Goal: Transaction & Acquisition: Purchase product/service

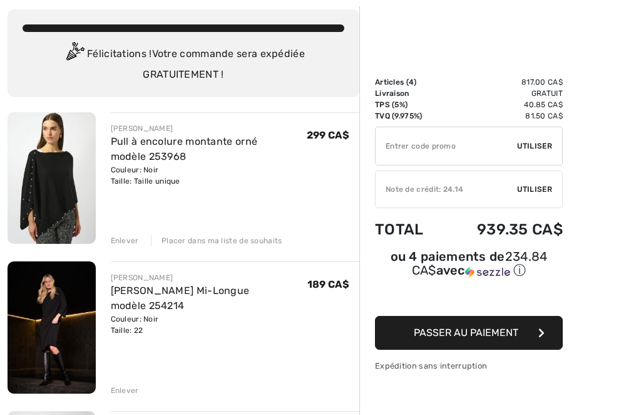
scroll to position [67, 0]
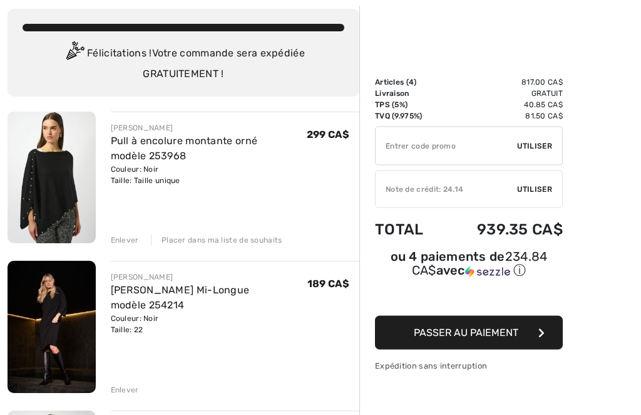
click at [127, 239] on div "Enlever" at bounding box center [125, 240] width 28 height 11
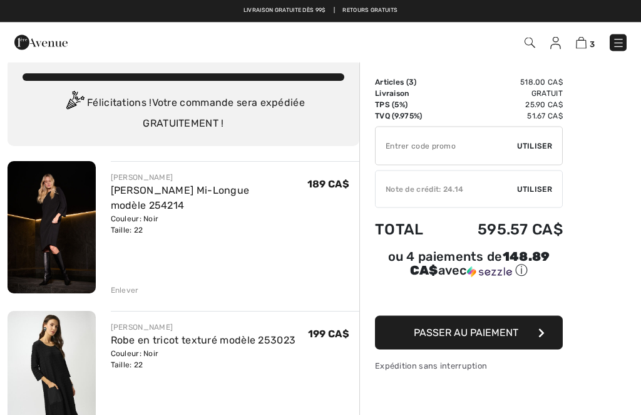
scroll to position [0, 0]
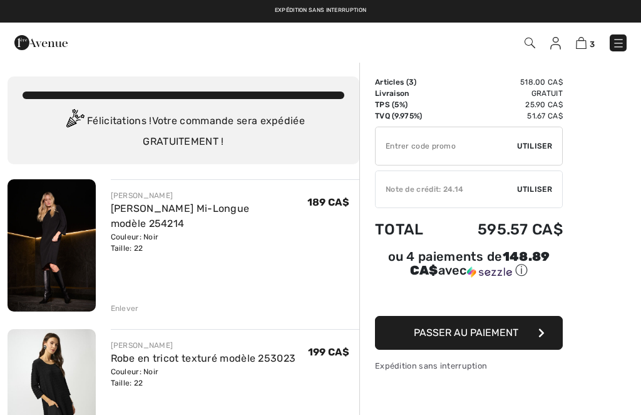
click at [619, 46] on img at bounding box center [619, 43] width 13 height 13
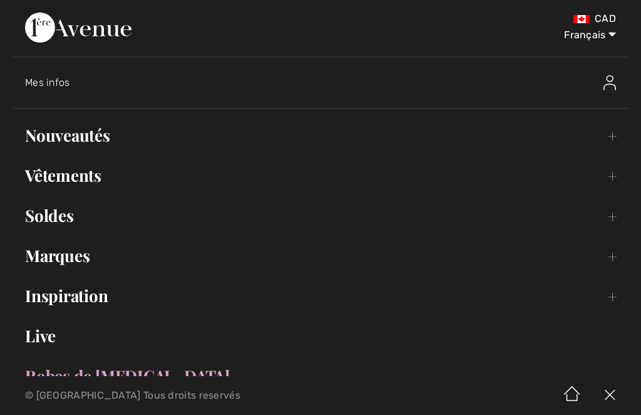
click at [608, 80] on img at bounding box center [610, 82] width 13 height 15
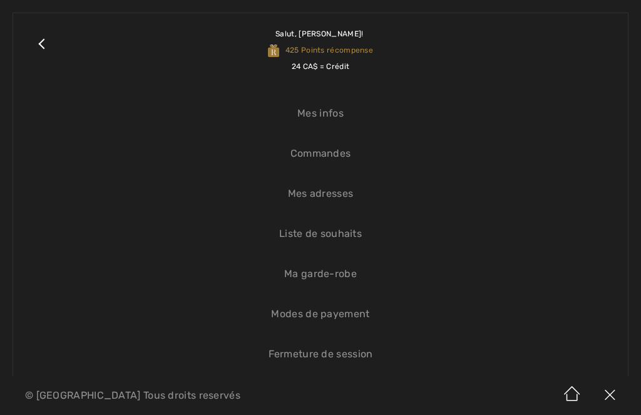
click at [347, 238] on link "Liste de souhaits" at bounding box center [321, 234] width 590 height 28
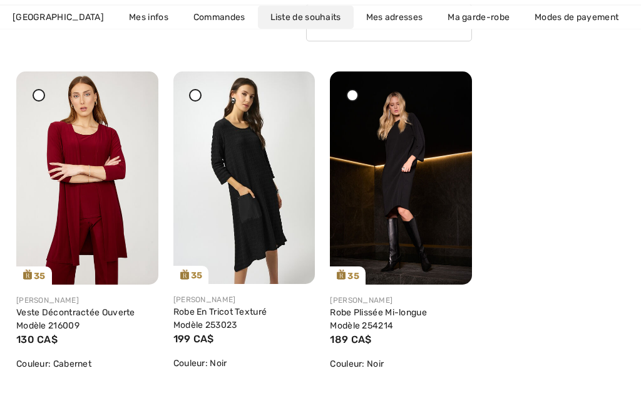
scroll to position [180, 0]
click at [433, 195] on img at bounding box center [401, 177] width 142 height 213
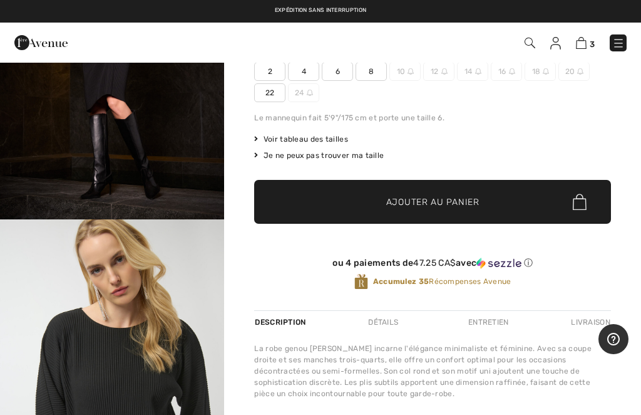
scroll to position [382, 0]
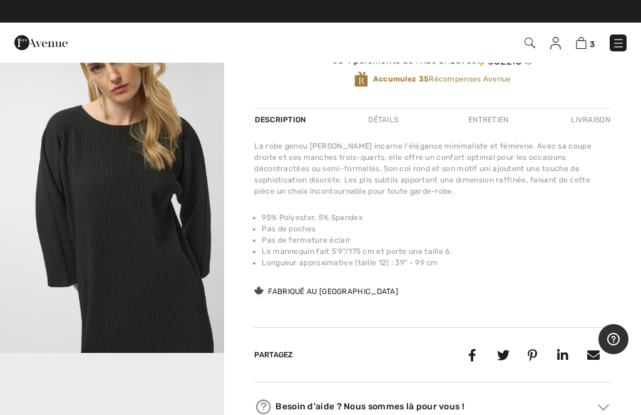
click at [127, 259] on img "2 / 5" at bounding box center [112, 185] width 224 height 336
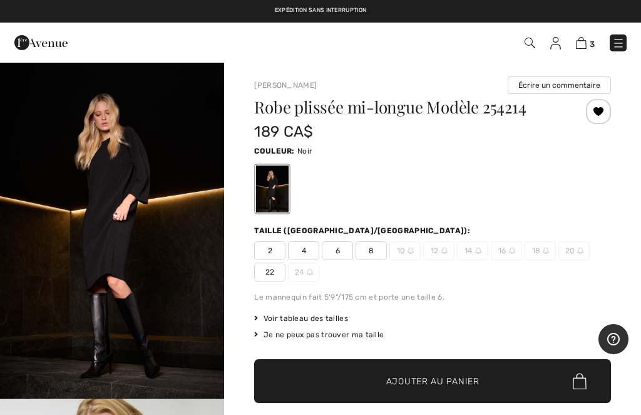
click at [581, 48] on img at bounding box center [581, 43] width 11 height 12
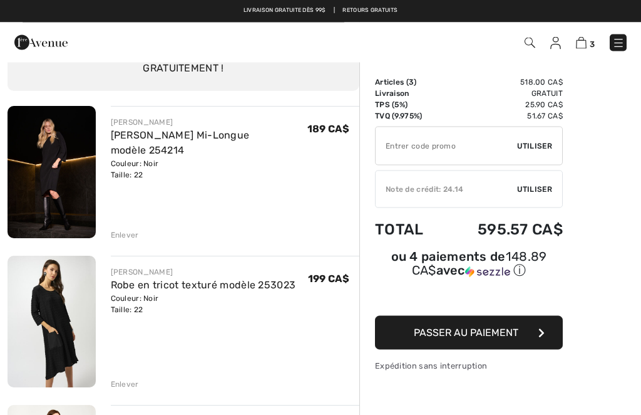
scroll to position [56, 0]
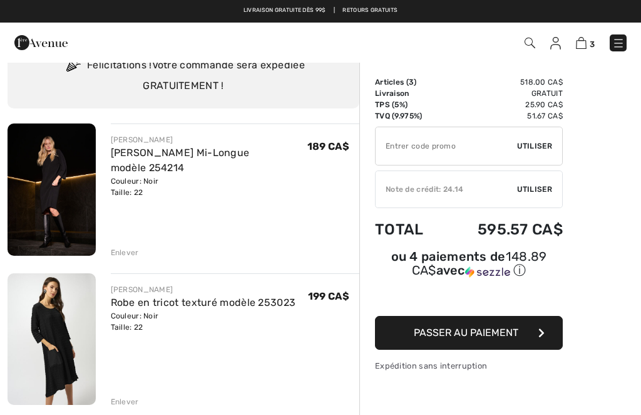
click at [517, 336] on span "Passer au paiement" at bounding box center [466, 332] width 105 height 12
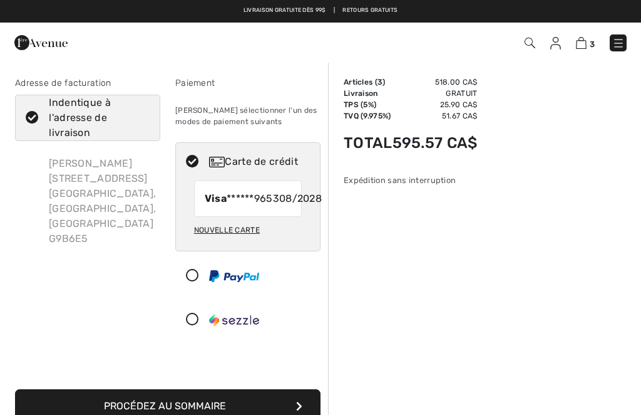
click at [620, 43] on img at bounding box center [619, 43] width 13 height 13
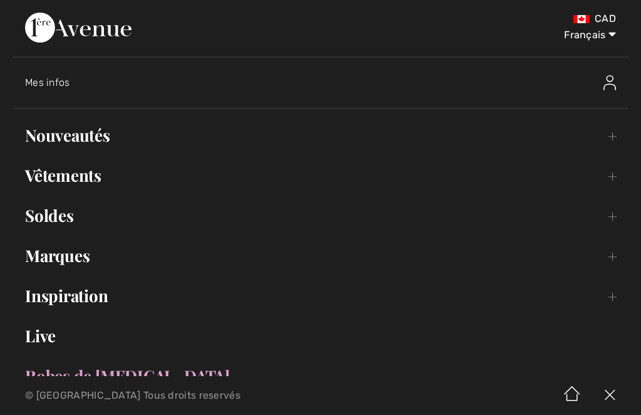
click at [91, 176] on link "Vêtements Toggle submenu" at bounding box center [321, 176] width 616 height 28
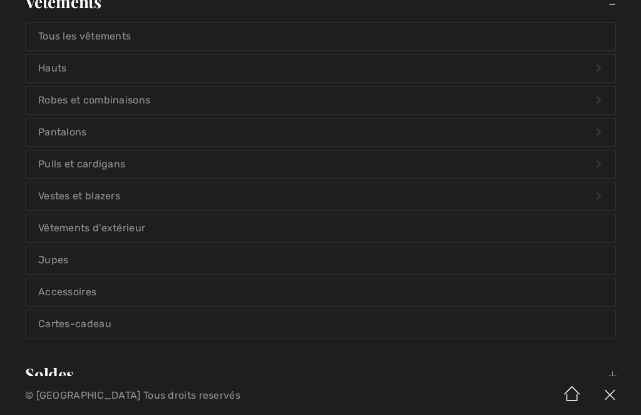
scroll to position [174, 0]
click at [85, 284] on link "Accessoires" at bounding box center [321, 292] width 590 height 28
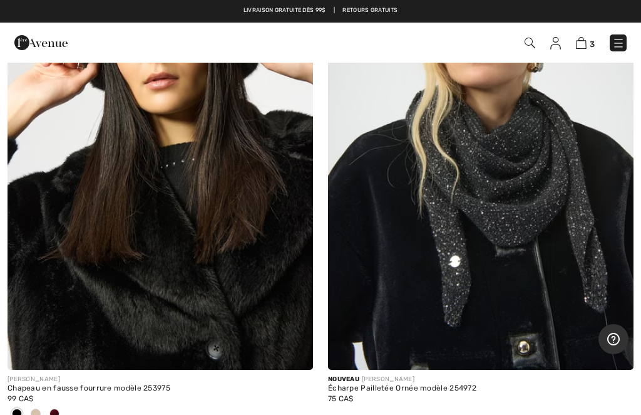
scroll to position [233, 0]
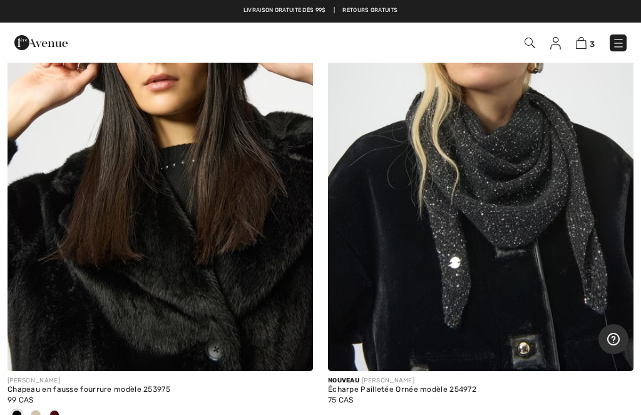
click at [504, 232] on img at bounding box center [481, 141] width 306 height 459
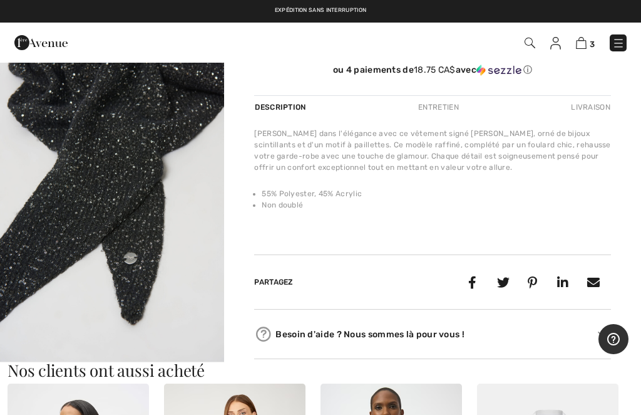
scroll to position [1070, 0]
click at [127, 223] on img "5 / 5" at bounding box center [112, 193] width 224 height 336
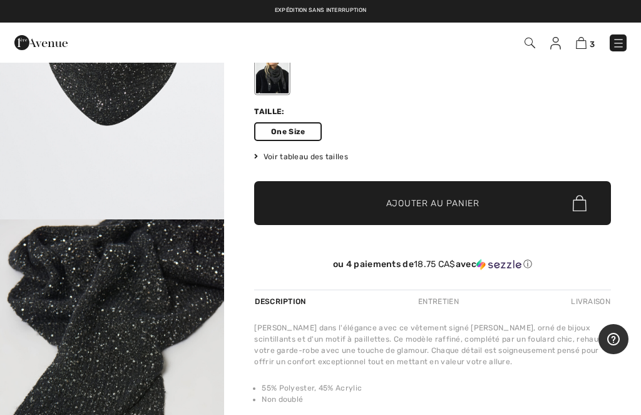
scroll to position [118, 0]
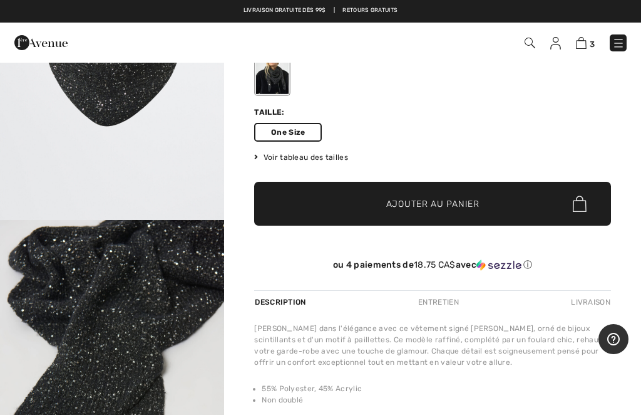
click at [336, 157] on span "Voir tableau des tailles" at bounding box center [301, 157] width 94 height 11
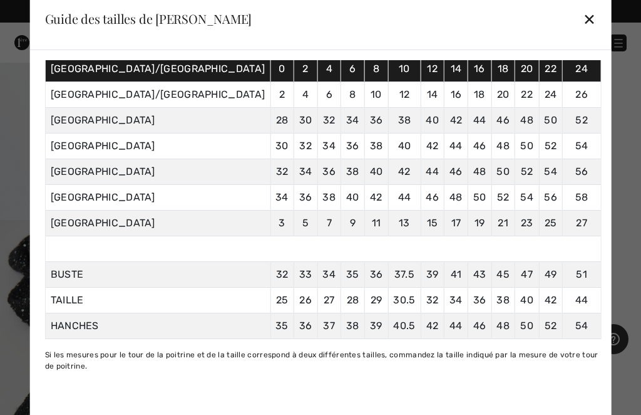
scroll to position [118, 0]
click at [583, 32] on div "✕" at bounding box center [589, 19] width 13 height 26
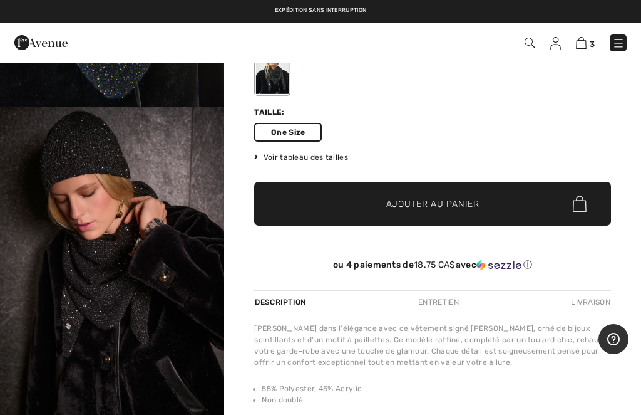
scroll to position [494, 0]
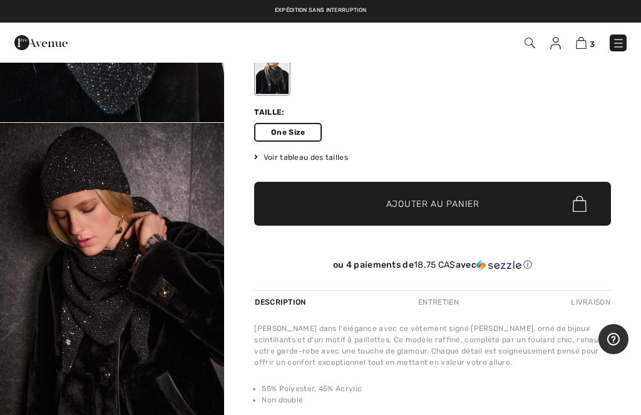
click at [126, 294] on img "3 / 5" at bounding box center [112, 291] width 224 height 337
click at [445, 305] on div "Entretien" at bounding box center [439, 302] width 62 height 23
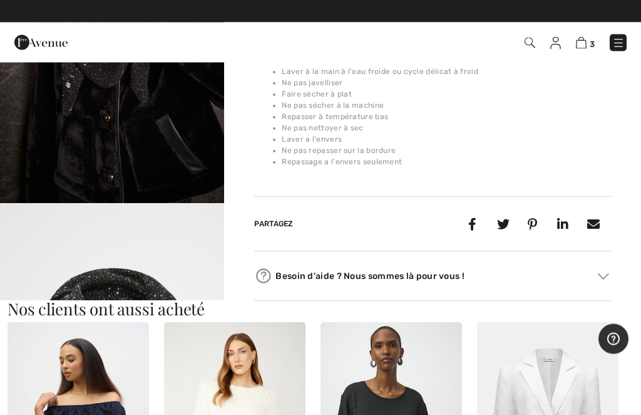
scroll to position [375, 0]
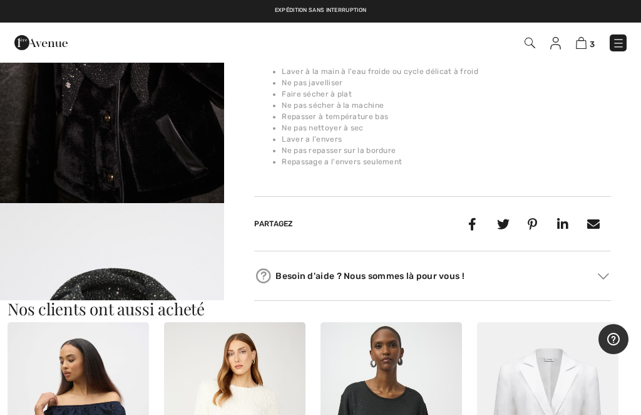
click at [601, 279] on img at bounding box center [603, 276] width 11 height 6
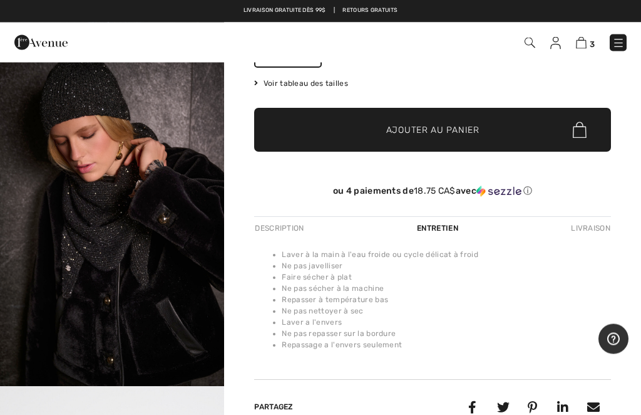
scroll to position [192, 0]
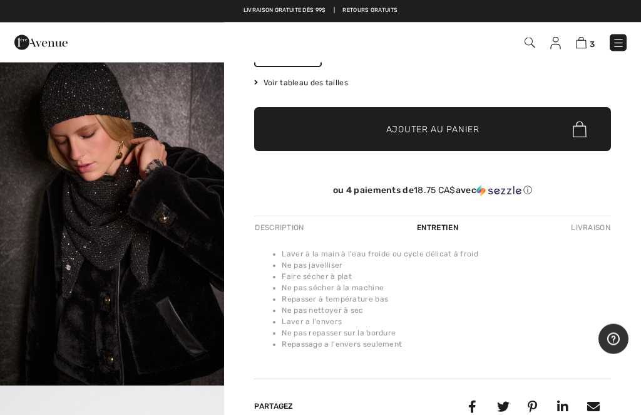
click at [289, 232] on div "Description" at bounding box center [280, 228] width 53 height 23
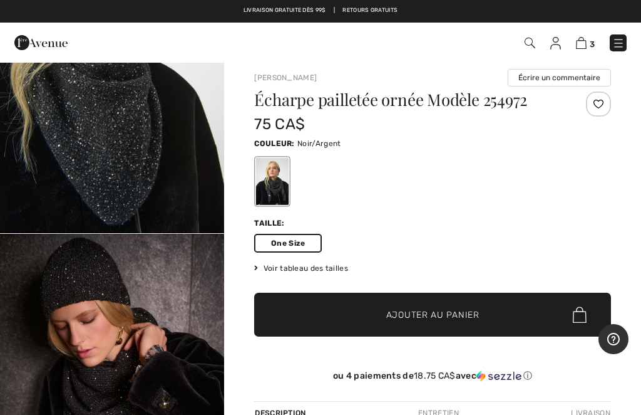
scroll to position [0, 0]
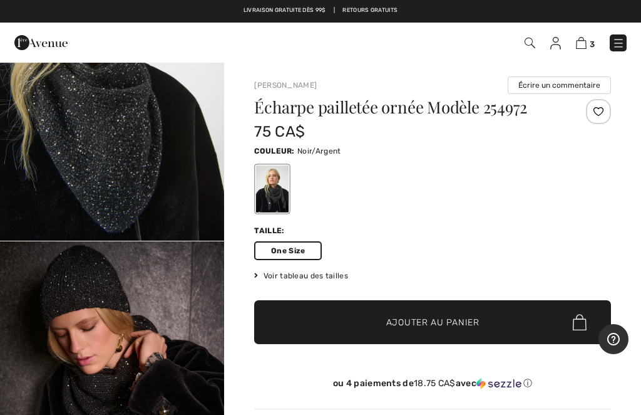
click at [466, 323] on span "Ajouter au panier" at bounding box center [433, 322] width 93 height 13
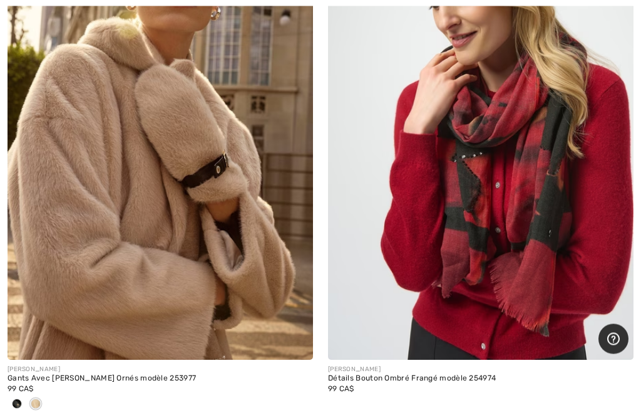
scroll to position [1809, 0]
click at [540, 267] on img at bounding box center [481, 130] width 306 height 459
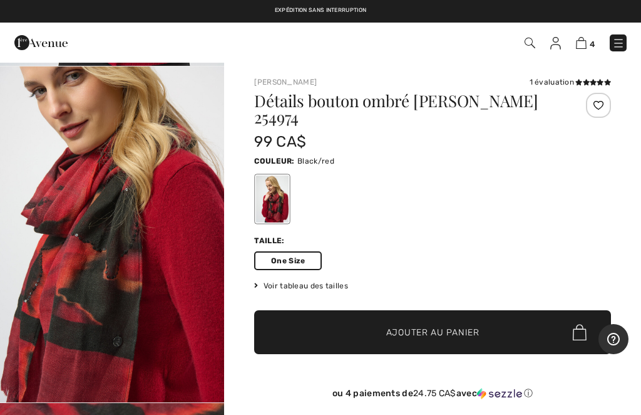
scroll to position [335, 0]
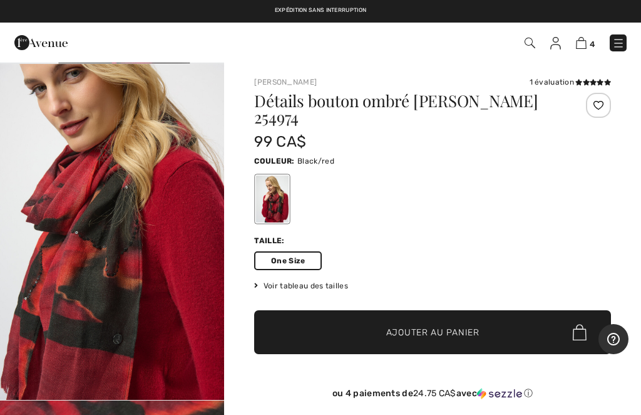
click at [132, 274] on img "2 / 4" at bounding box center [112, 232] width 224 height 336
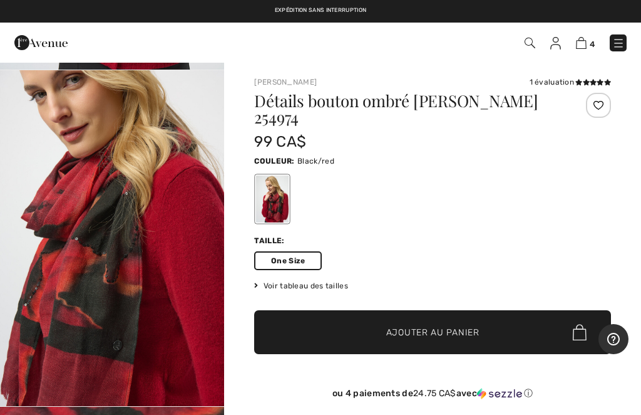
click at [593, 80] on icon at bounding box center [593, 82] width 7 height 6
click at [446, 333] on span "Ajouter au panier" at bounding box center [433, 332] width 93 height 13
click at [581, 43] on img at bounding box center [581, 43] width 11 height 12
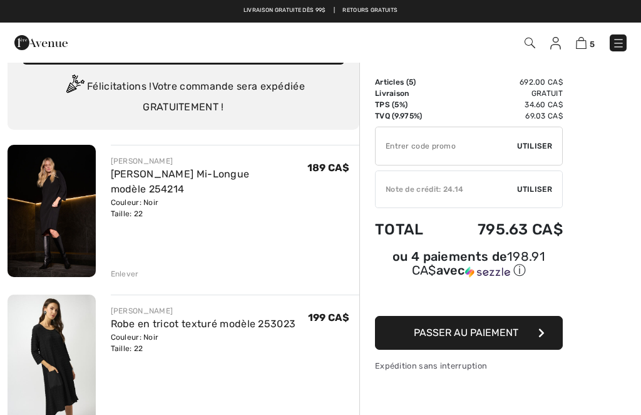
scroll to position [34, 0]
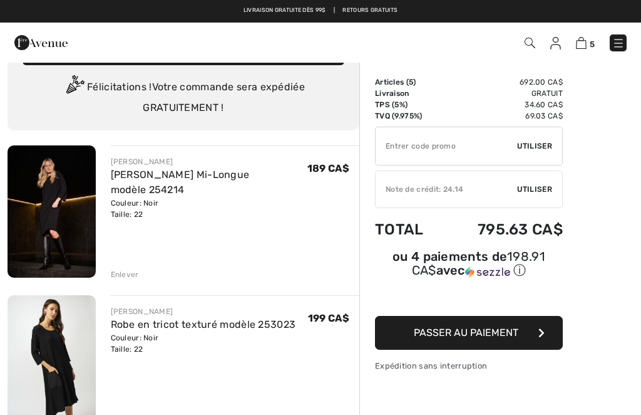
click at [556, 46] on img at bounding box center [556, 43] width 11 height 13
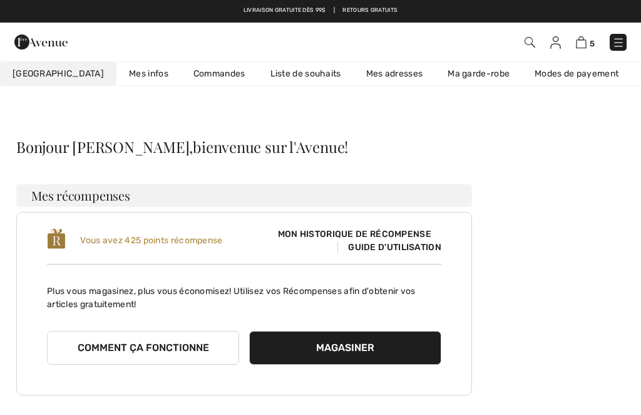
click at [197, 355] on button "Comment ça fonctionne" at bounding box center [143, 348] width 192 height 34
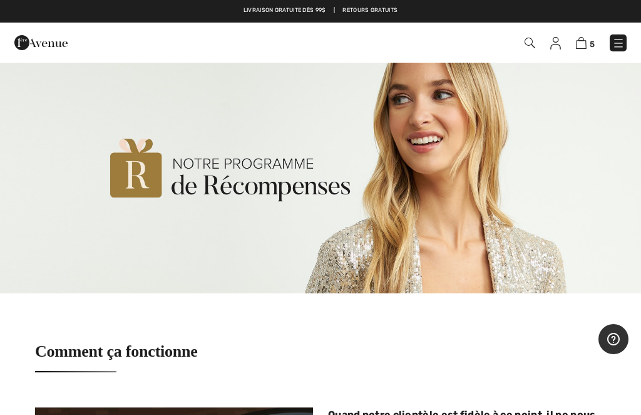
click at [584, 39] on img at bounding box center [581, 43] width 11 height 12
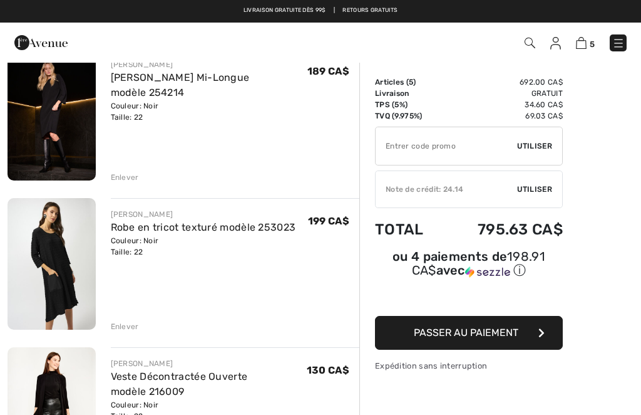
scroll to position [130, 0]
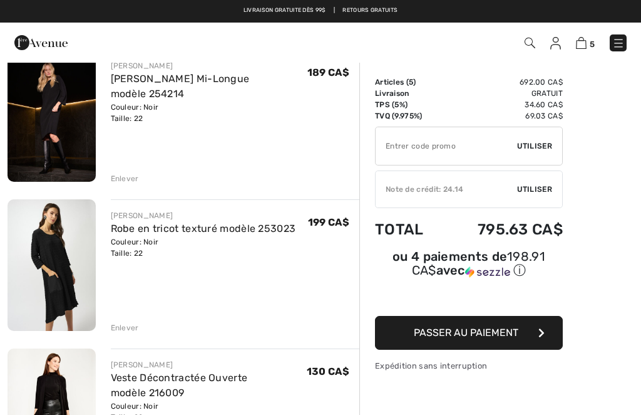
click at [514, 341] on button "Passer au paiement" at bounding box center [469, 333] width 188 height 34
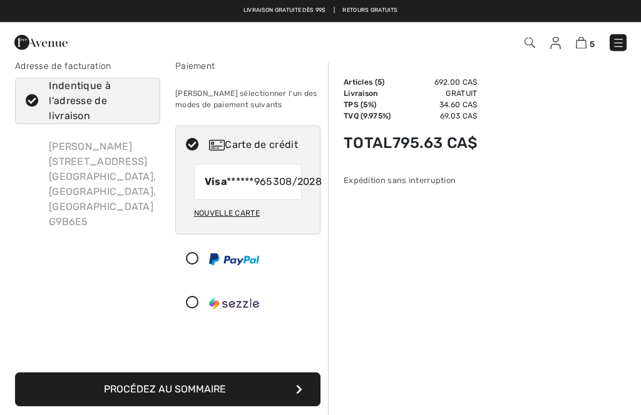
scroll to position [17, 0]
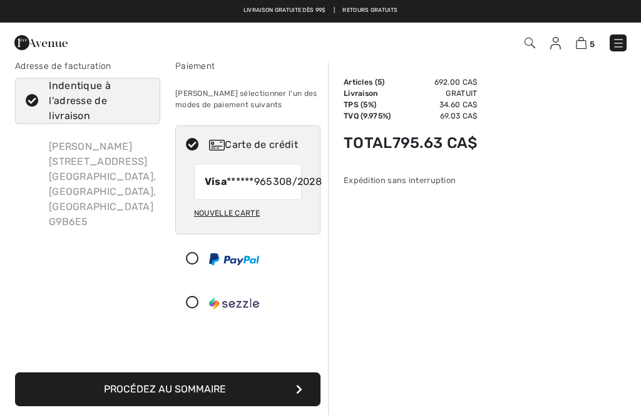
click at [217, 402] on button "Procédez au sommaire" at bounding box center [168, 389] width 306 height 34
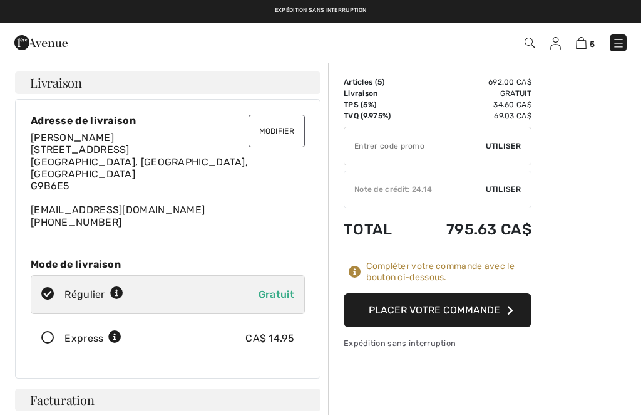
click at [504, 190] on span "Utiliser" at bounding box center [503, 189] width 35 height 11
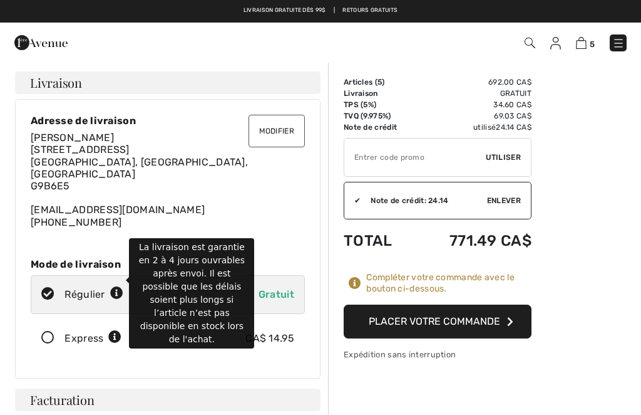
click at [121, 287] on icon at bounding box center [116, 293] width 13 height 13
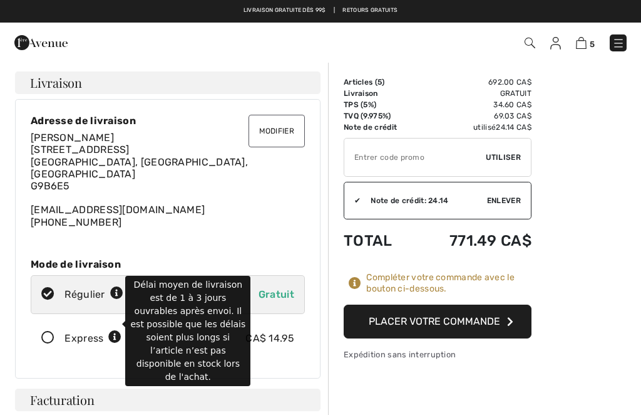
click at [117, 331] on icon at bounding box center [114, 337] width 13 height 13
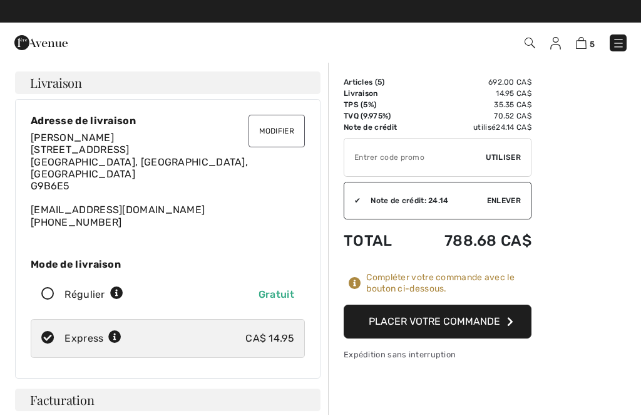
click at [49, 288] on icon at bounding box center [47, 294] width 33 height 13
radio input "true"
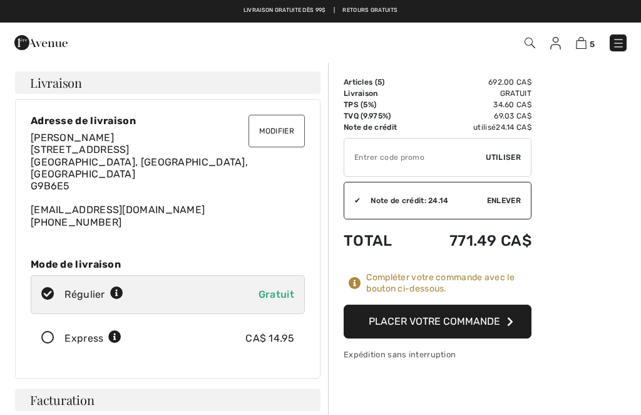
click at [475, 324] on button "Placer votre commande" at bounding box center [438, 321] width 188 height 34
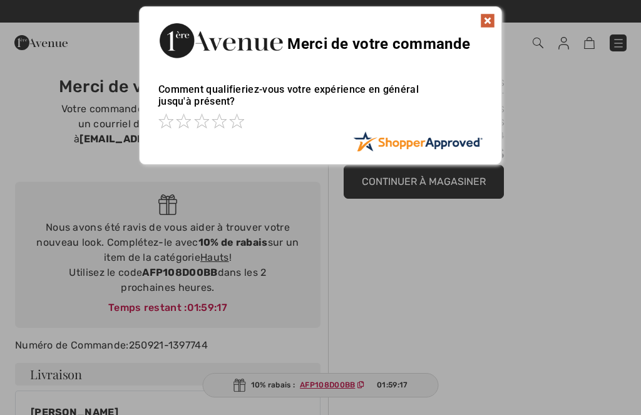
click at [491, 26] on img at bounding box center [487, 20] width 15 height 15
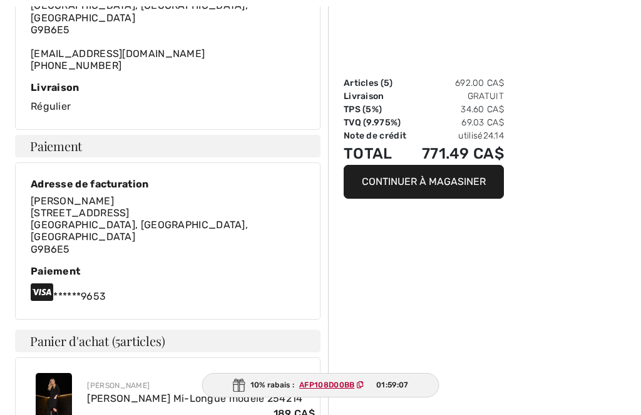
scroll to position [453, 0]
